Goal: Task Accomplishment & Management: Use online tool/utility

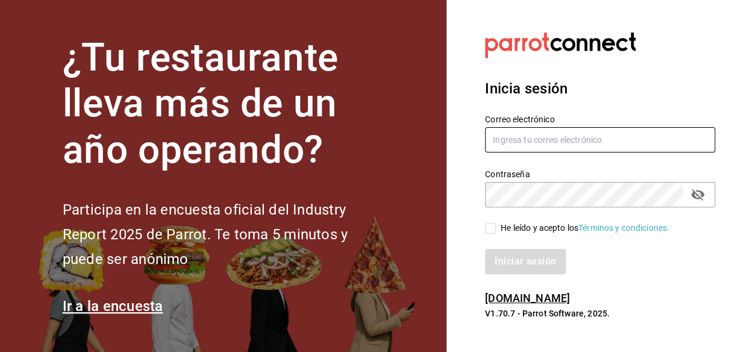
type input "[EMAIL_ADDRESS][DOMAIN_NAME]"
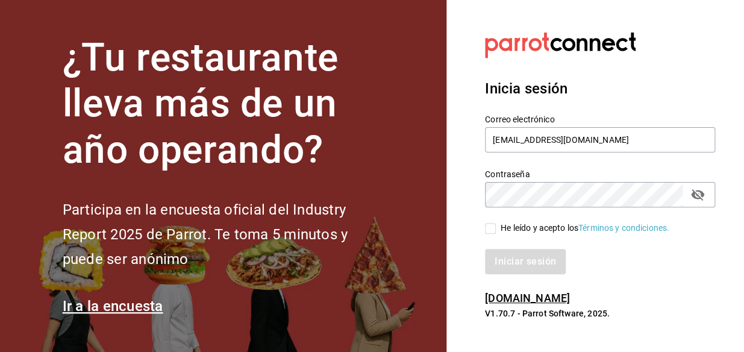
click at [491, 233] on input "He leído y acepto los Términos y condiciones." at bounding box center [490, 228] width 11 height 11
checkbox input "true"
click at [536, 265] on button "Iniciar sesión" at bounding box center [526, 261] width 82 height 25
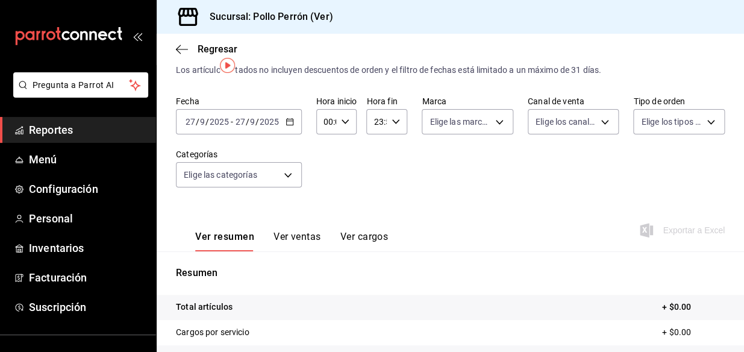
scroll to position [14, 0]
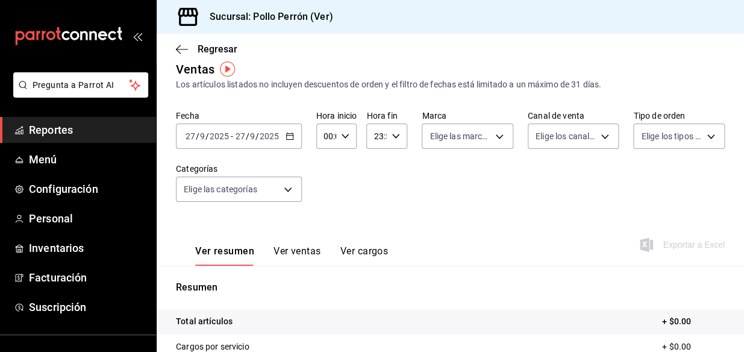
click at [70, 134] on span "Reportes" at bounding box center [88, 130] width 118 height 16
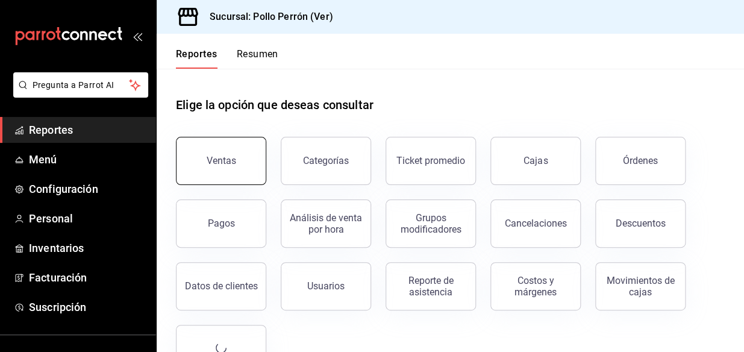
click at [217, 163] on div "Ventas" at bounding box center [222, 160] width 30 height 11
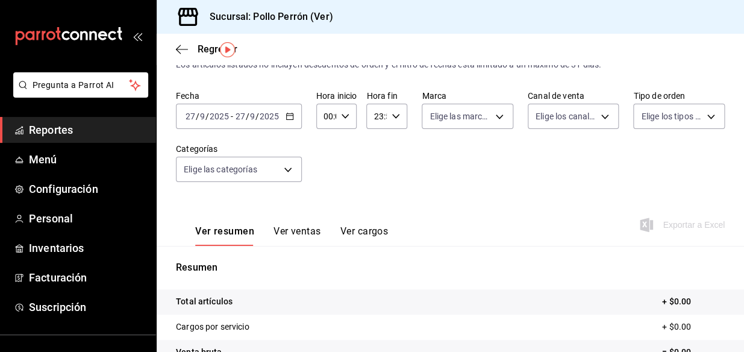
scroll to position [33, 0]
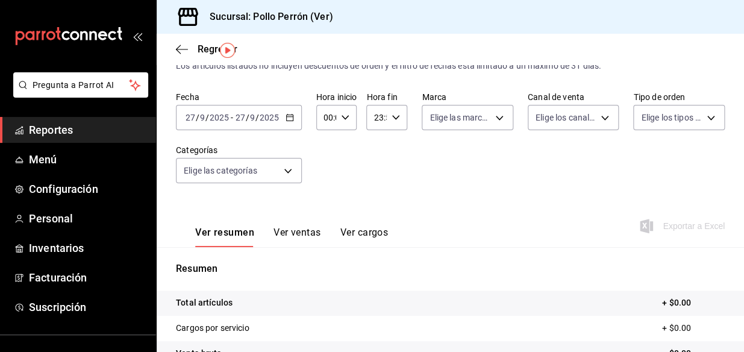
click at [256, 127] on div "2025-09-27 27 / 9 / 2025 - 2025-09-27 27 / 9 / 2025" at bounding box center [239, 117] width 126 height 25
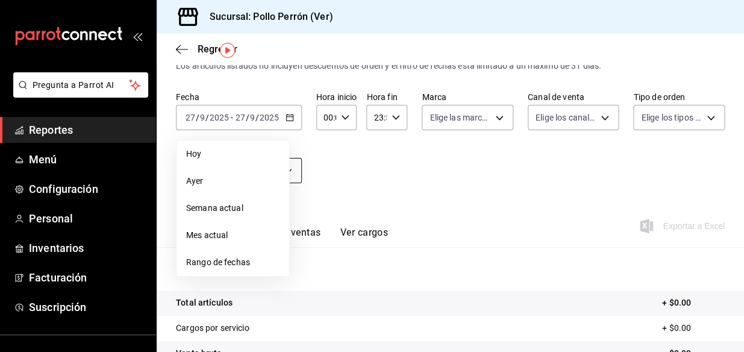
click at [231, 178] on span "Ayer" at bounding box center [232, 181] width 93 height 13
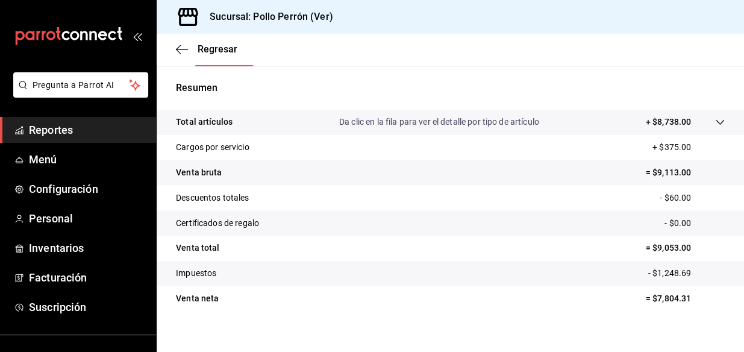
scroll to position [225, 0]
